Goal: Find contact information: Find contact information

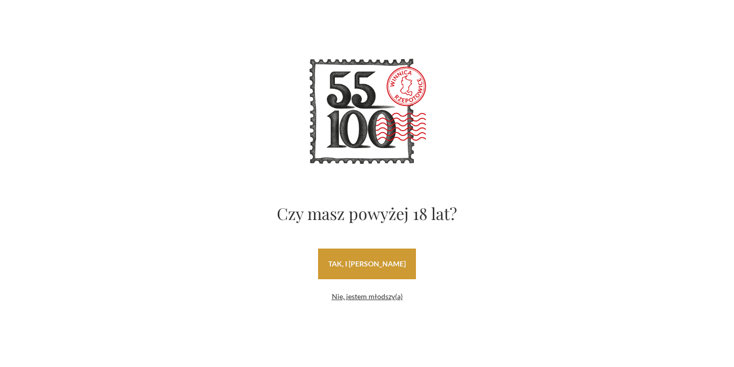
click at [393, 266] on link "tak, i uwielbiam wino" at bounding box center [367, 263] width 98 height 31
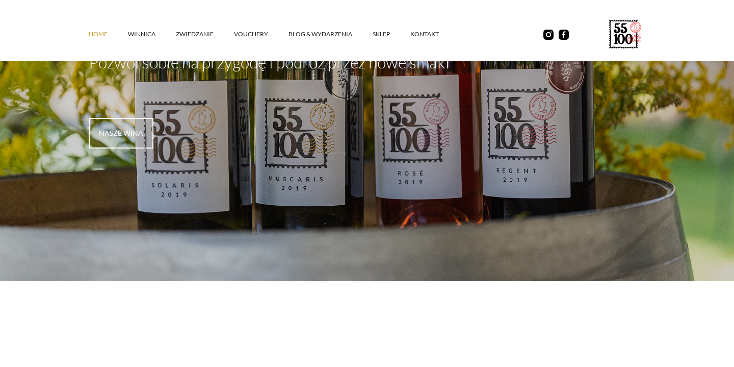
scroll to position [124, 0]
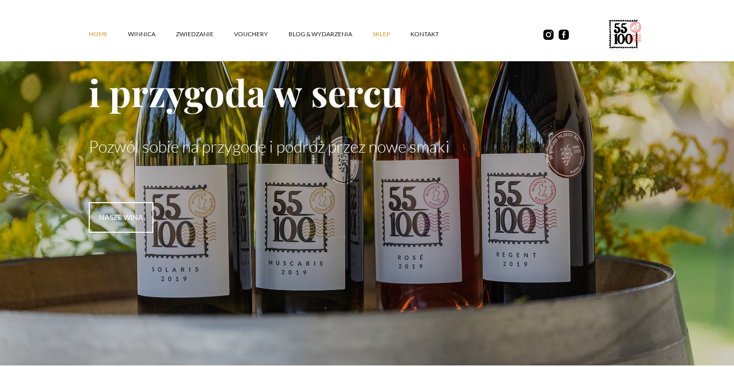
click at [383, 30] on link "SKLEP" at bounding box center [392, 34] width 38 height 31
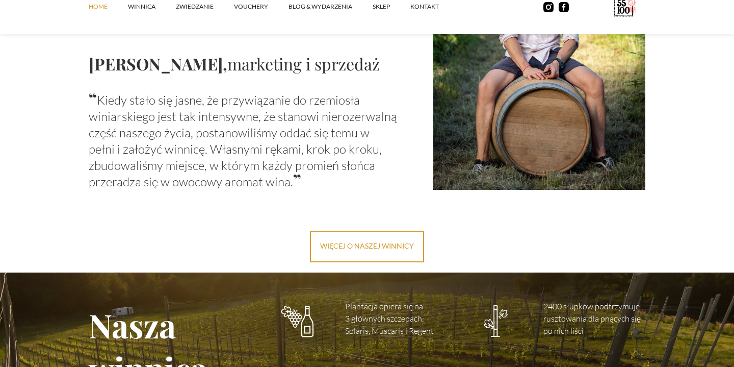
scroll to position [1221, 0]
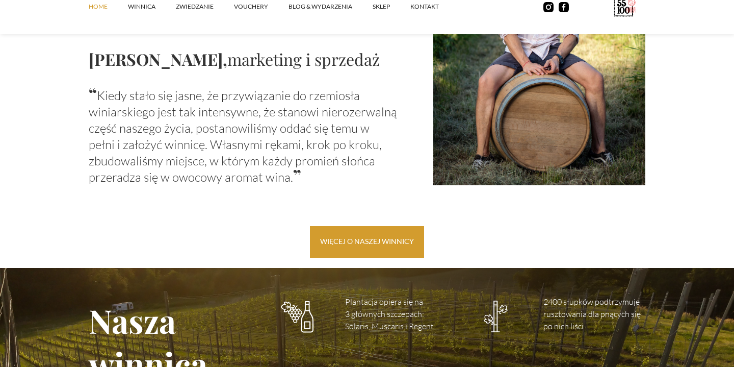
click at [336, 240] on link "więcej o naszej winnicy" at bounding box center [367, 242] width 114 height 32
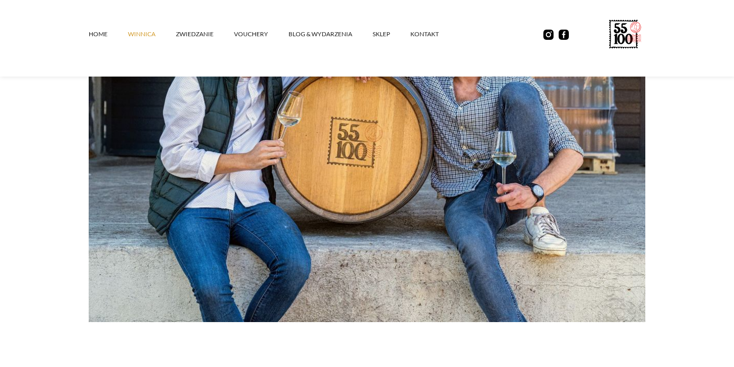
scroll to position [203, 0]
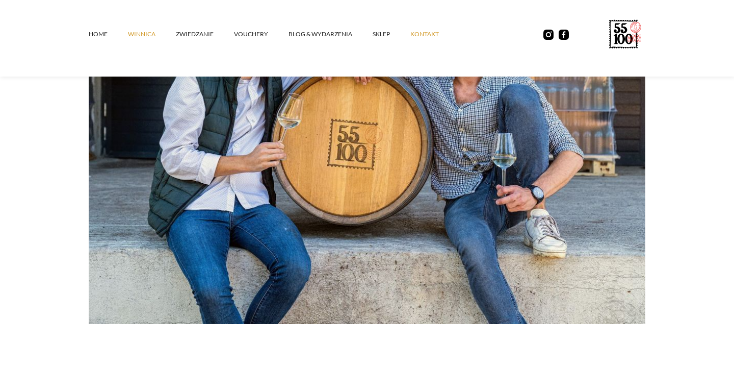
click at [423, 34] on link "kontakt" at bounding box center [434, 34] width 49 height 31
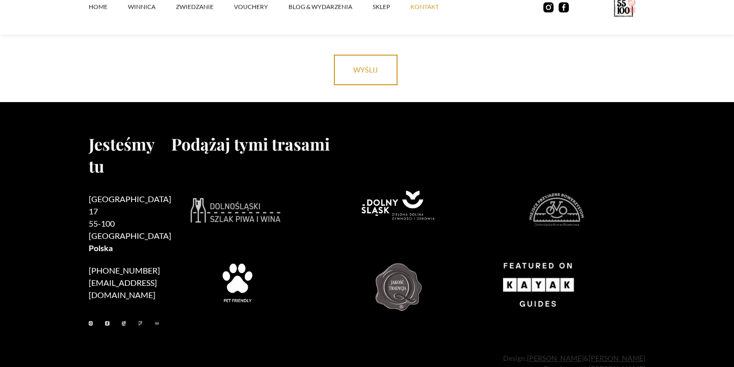
scroll to position [914, 0]
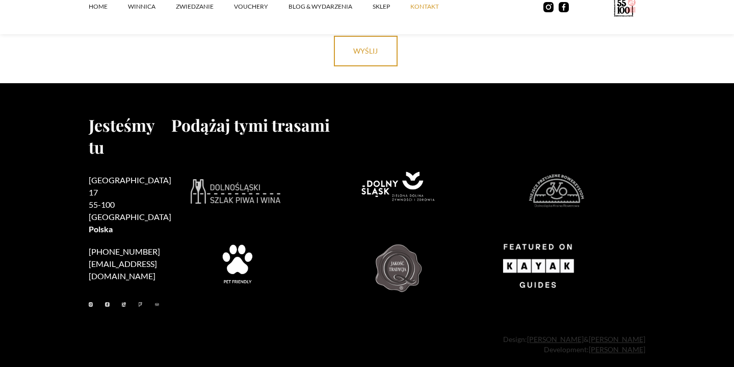
click at [222, 263] on img at bounding box center [237, 267] width 76 height 76
